Goal: Information Seeking & Learning: Learn about a topic

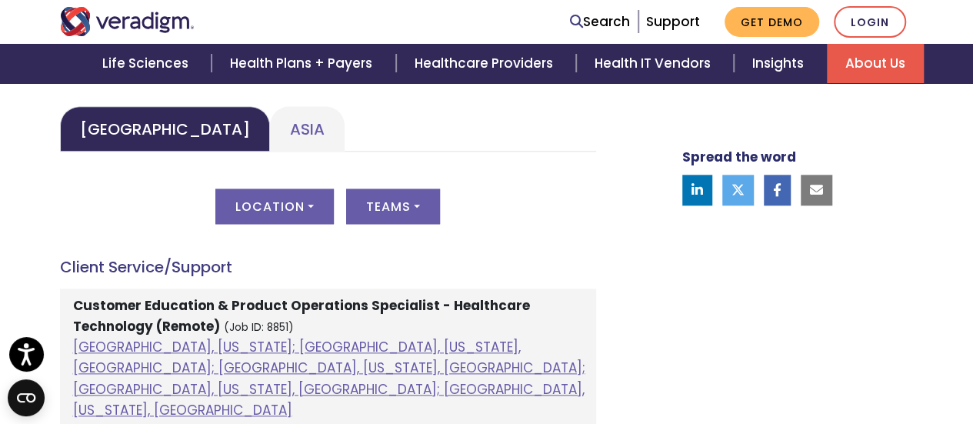
scroll to position [769, 0]
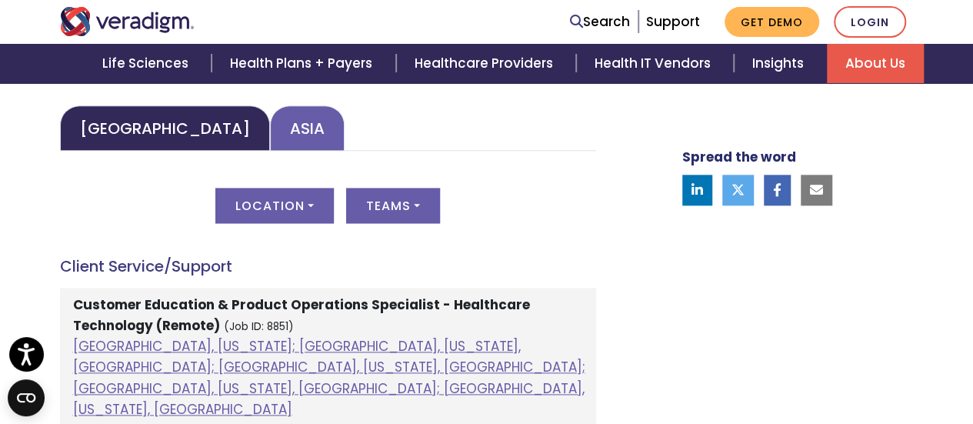
click at [272, 141] on link "Asia" at bounding box center [307, 127] width 75 height 45
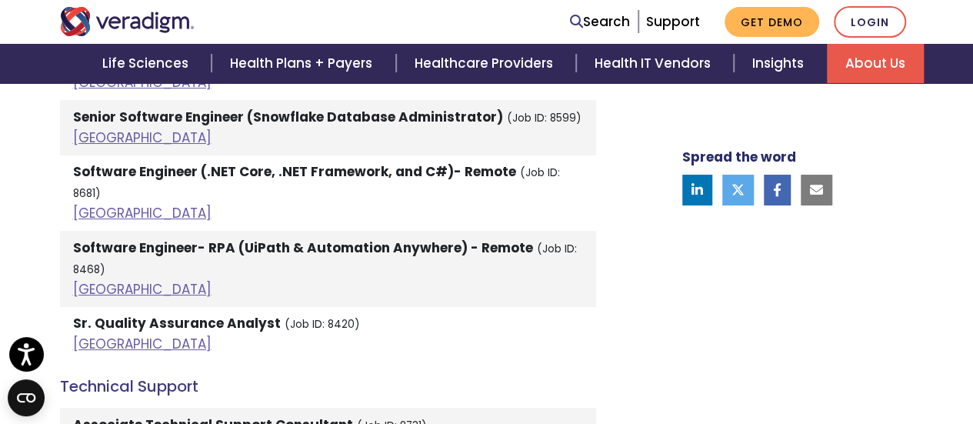
scroll to position [3001, 0]
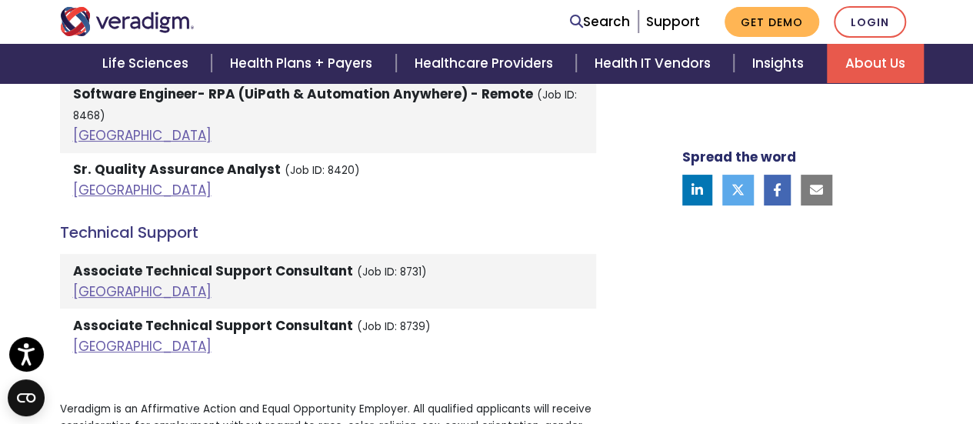
click at [114, 262] on strong "Associate Technical Support Consultant" at bounding box center [213, 271] width 280 height 18
click at [94, 282] on link "[GEOGRAPHIC_DATA]" at bounding box center [142, 291] width 138 height 18
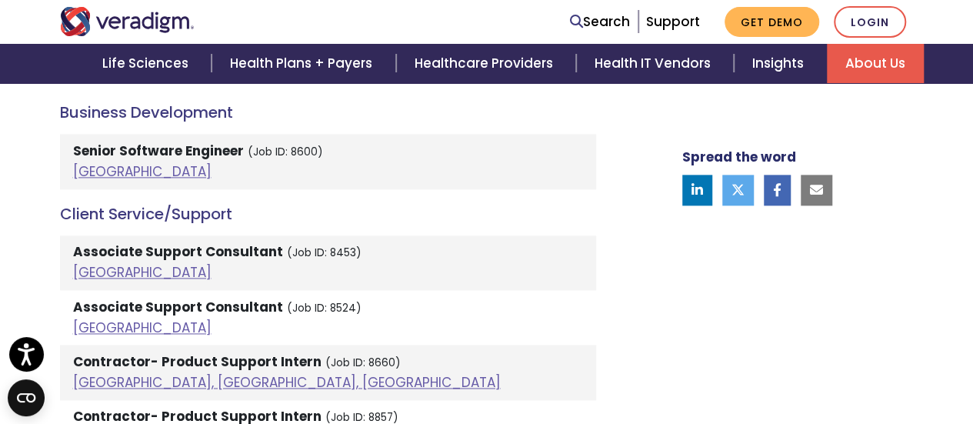
scroll to position [846, 0]
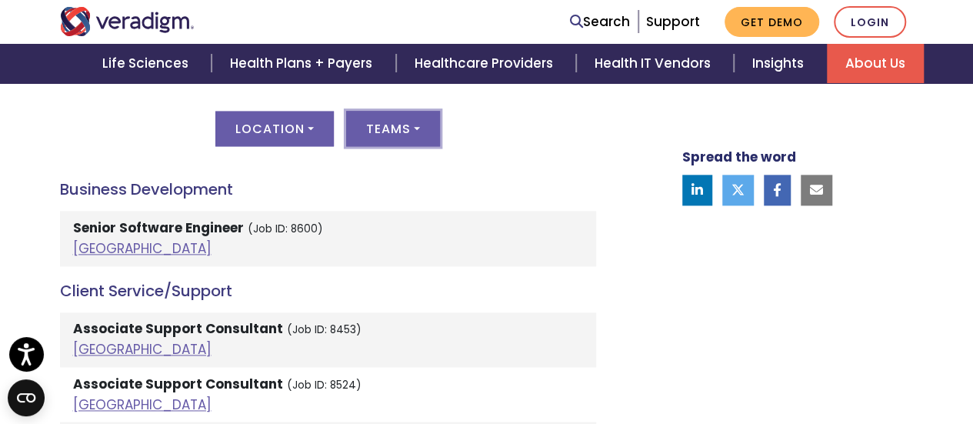
click at [399, 119] on button "Teams" at bounding box center [393, 128] width 94 height 35
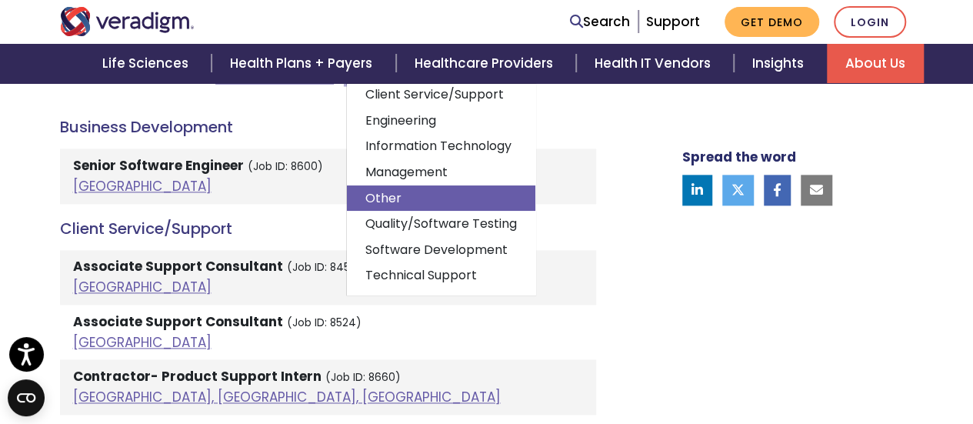
scroll to position [1000, 0]
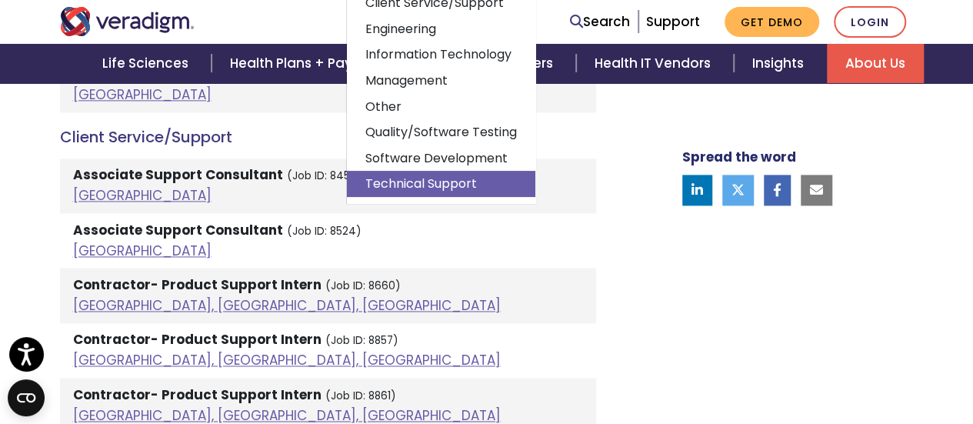
click at [435, 171] on link "Technical Support" at bounding box center [441, 184] width 189 height 26
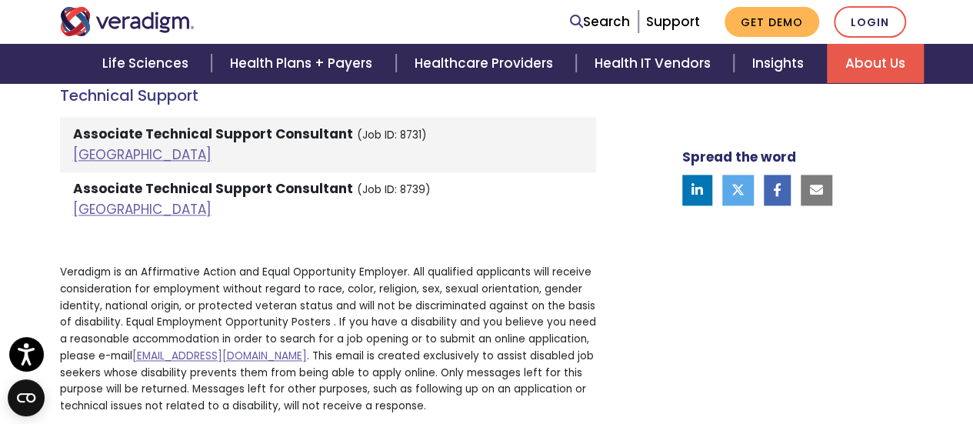
scroll to position [846, 0]
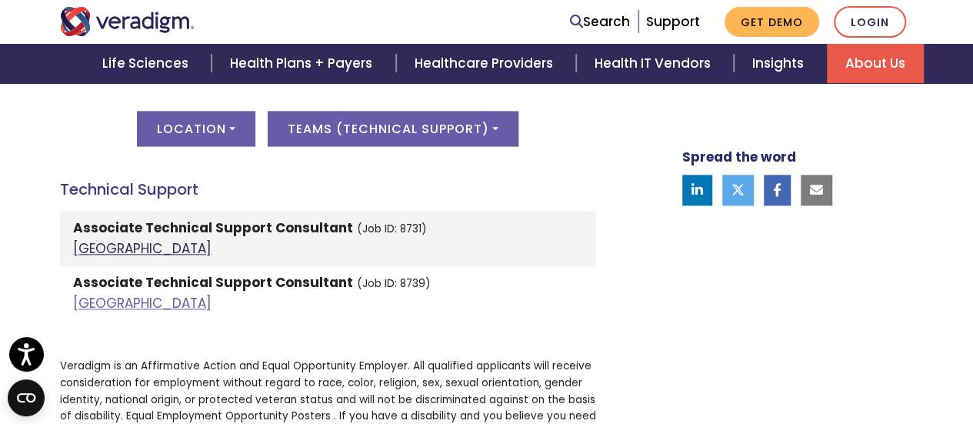
click at [75, 254] on link "[GEOGRAPHIC_DATA]" at bounding box center [142, 248] width 138 height 18
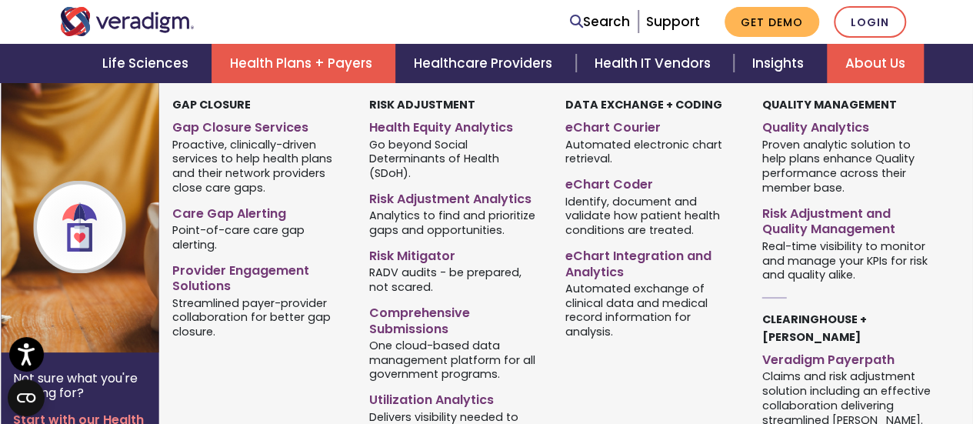
click at [132, 112] on img at bounding box center [125, 217] width 248 height 269
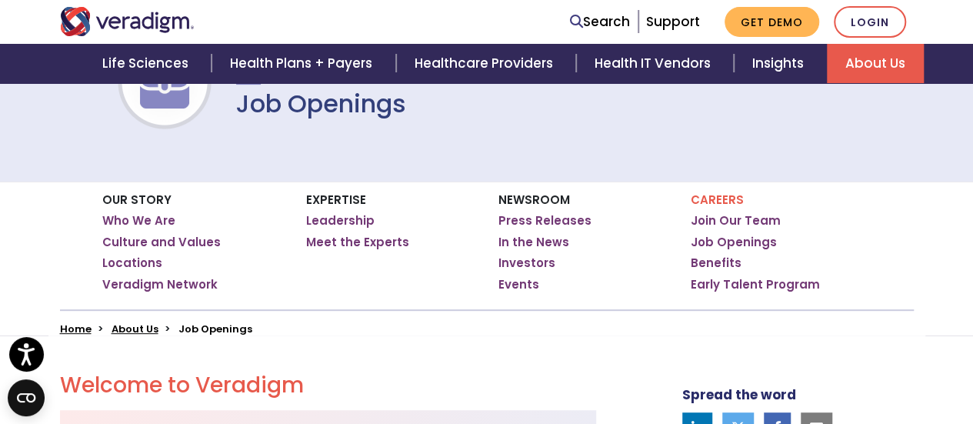
scroll to position [77, 0]
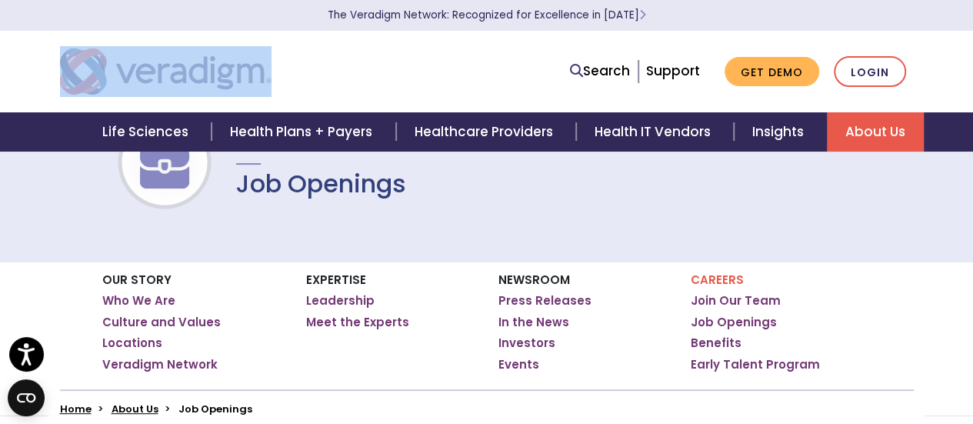
drag, startPoint x: 295, startPoint y: 67, endPoint x: 95, endPoint y: 64, distance: 200.1
click at [95, 64] on div at bounding box center [230, 71] width 365 height 51
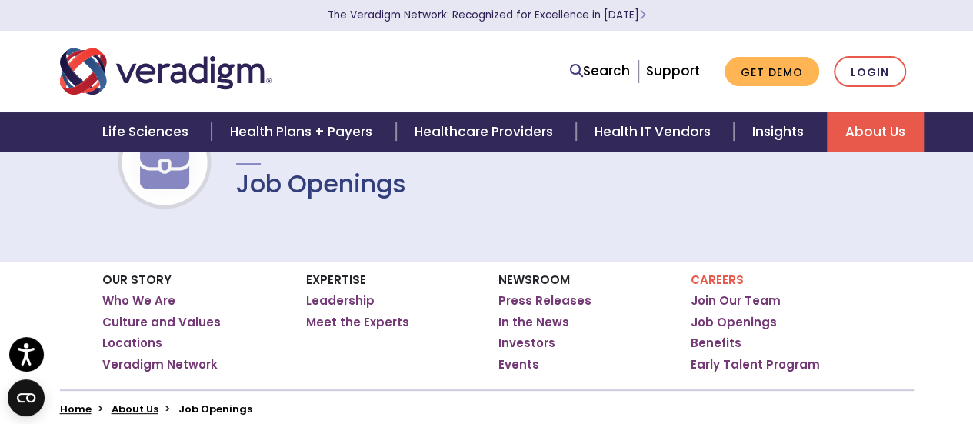
click at [468, 65] on div "Search Support Get Demo Login" at bounding box center [670, 72] width 512 height 32
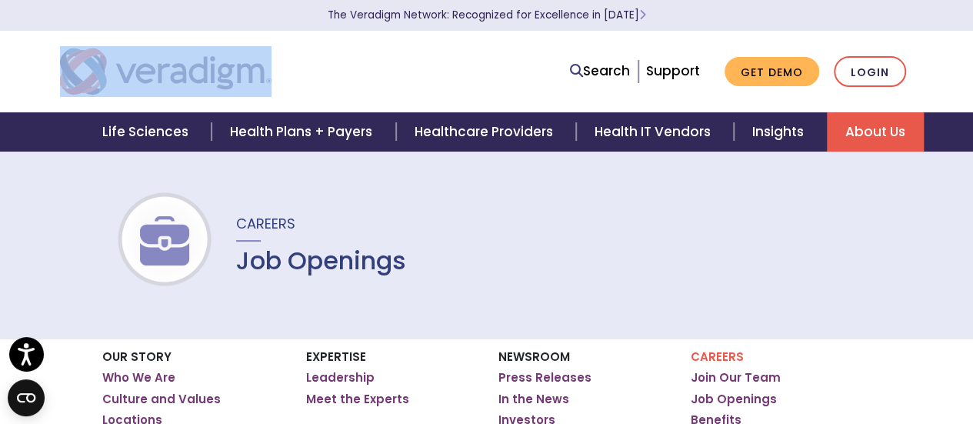
drag, startPoint x: 324, startPoint y: 73, endPoint x: 97, endPoint y: 77, distance: 227.0
click at [97, 77] on div at bounding box center [230, 71] width 365 height 51
click at [371, 61] on div at bounding box center [230, 71] width 365 height 51
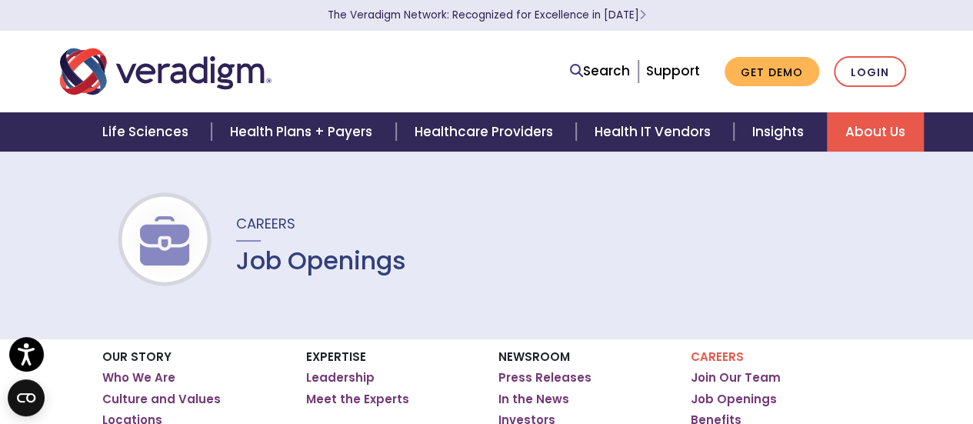
drag, startPoint x: 272, startPoint y: 64, endPoint x: 272, endPoint y: 22, distance: 42.3
click at [267, 62] on div at bounding box center [230, 71] width 365 height 51
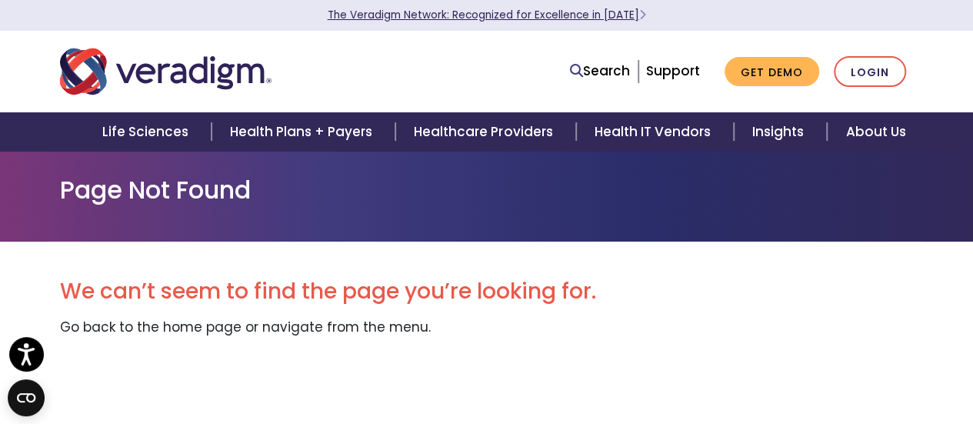
click at [579, 18] on link "The Veradigm Network: Recognized for Excellence in [DATE]" at bounding box center [487, 15] width 319 height 15
